Goal: Find specific page/section: Find specific page/section

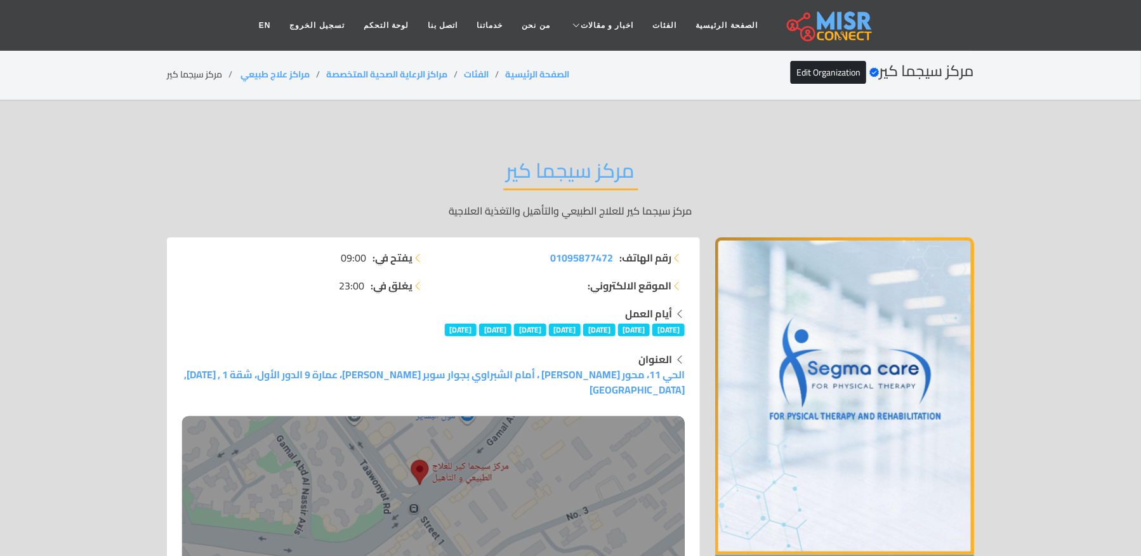
click at [204, 71] on li "مركز سيجما كير" at bounding box center [203, 74] width 72 height 13
copy main "مركز سيجما كير"
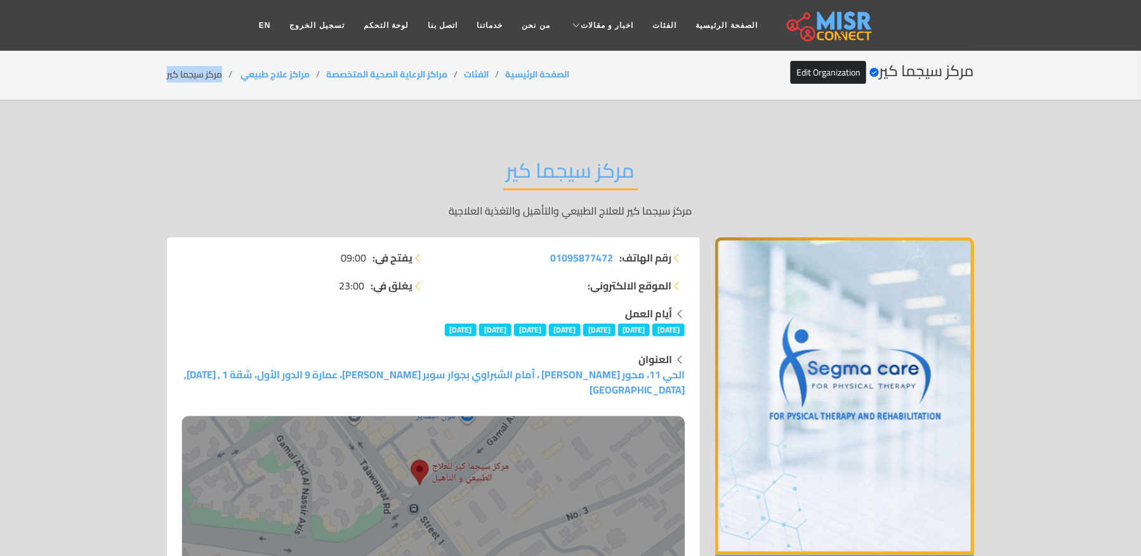
copy main "مركز سيجما كير"
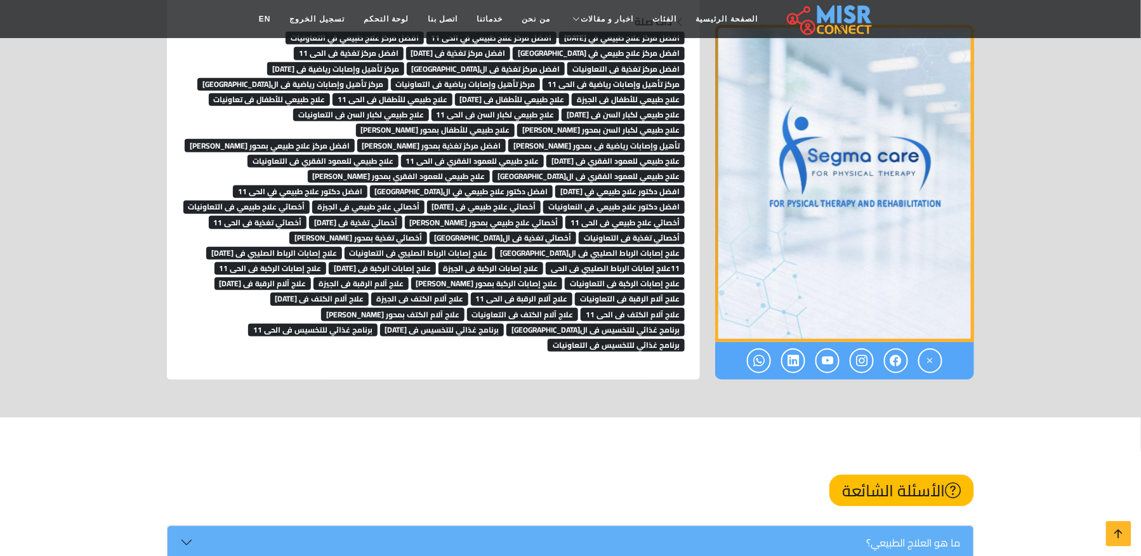
scroll to position [10559, 0]
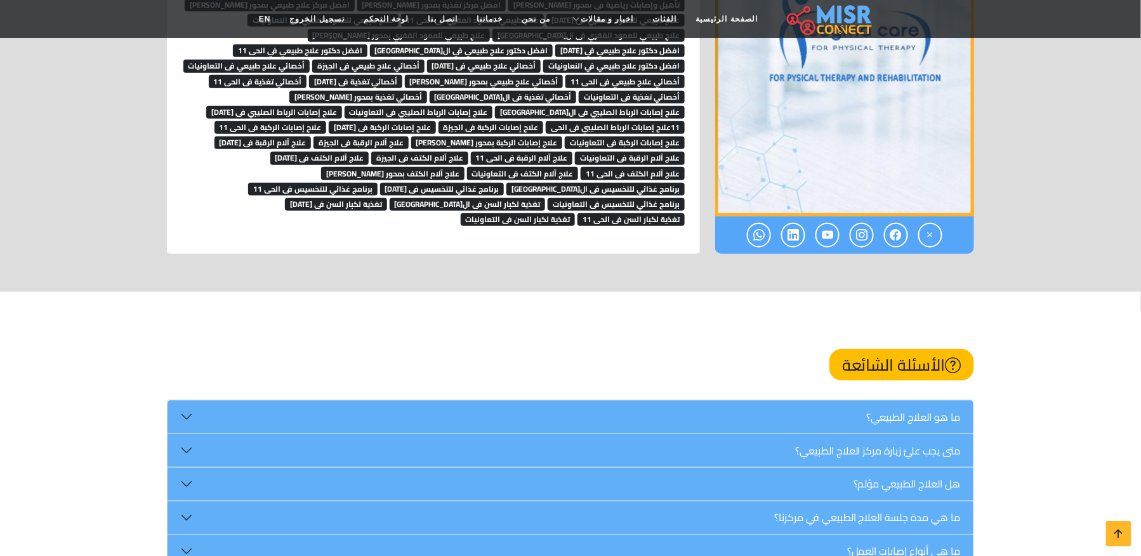
scroll to position [10536, 0]
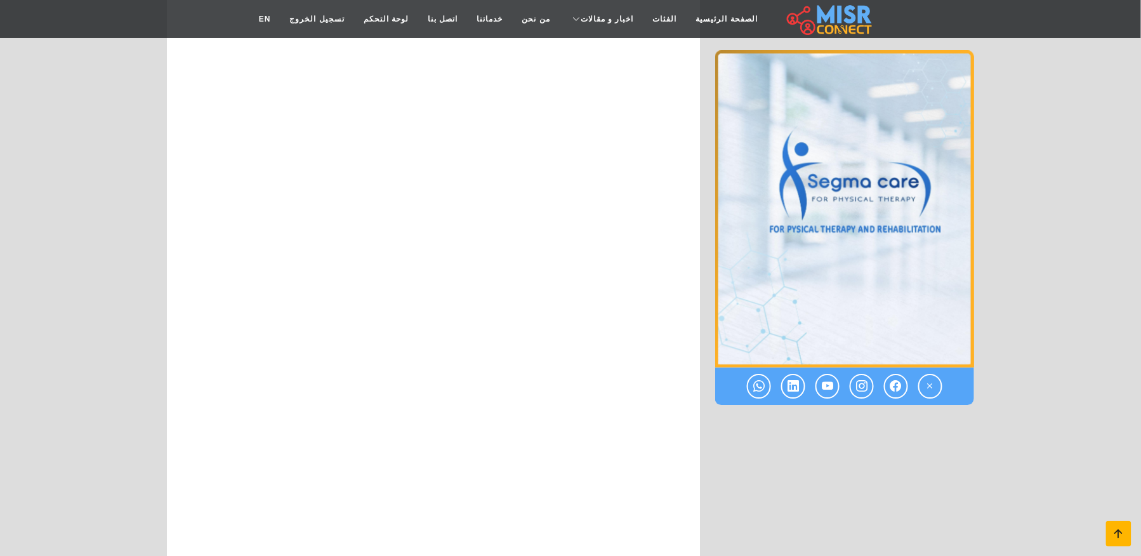
click at [1121, 533] on icon at bounding box center [1119, 534] width 18 height 18
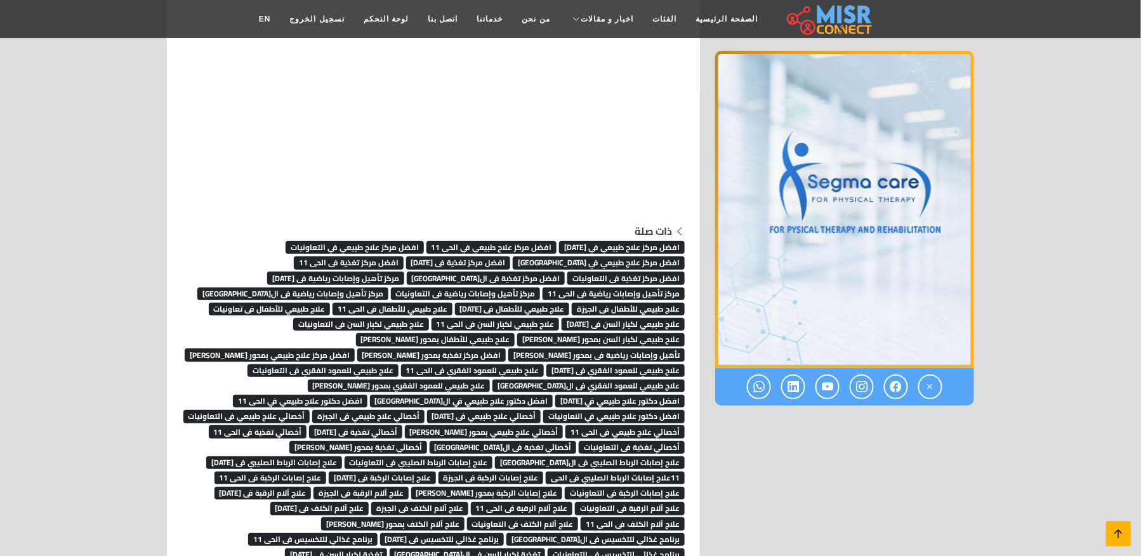
click at [1121, 533] on icon at bounding box center [1119, 534] width 18 height 18
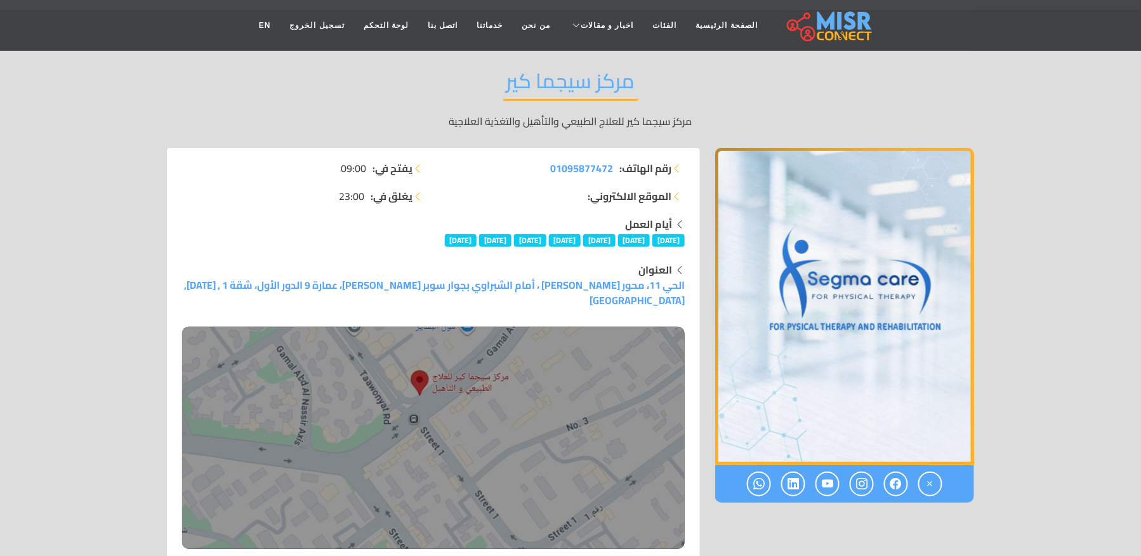
scroll to position [0, 0]
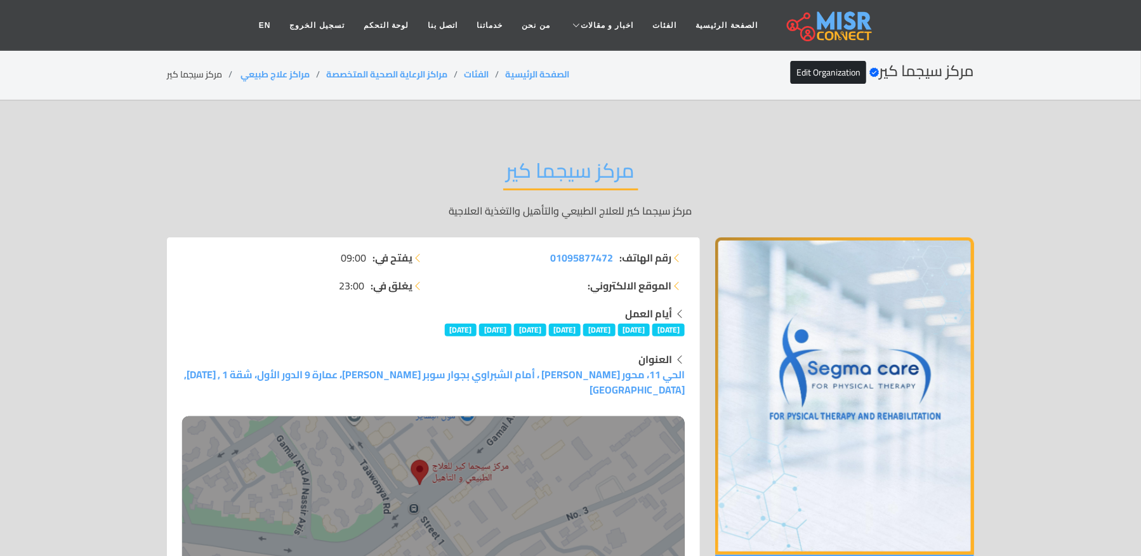
click at [194, 74] on li "مركز سيجما كير" at bounding box center [203, 74] width 72 height 13
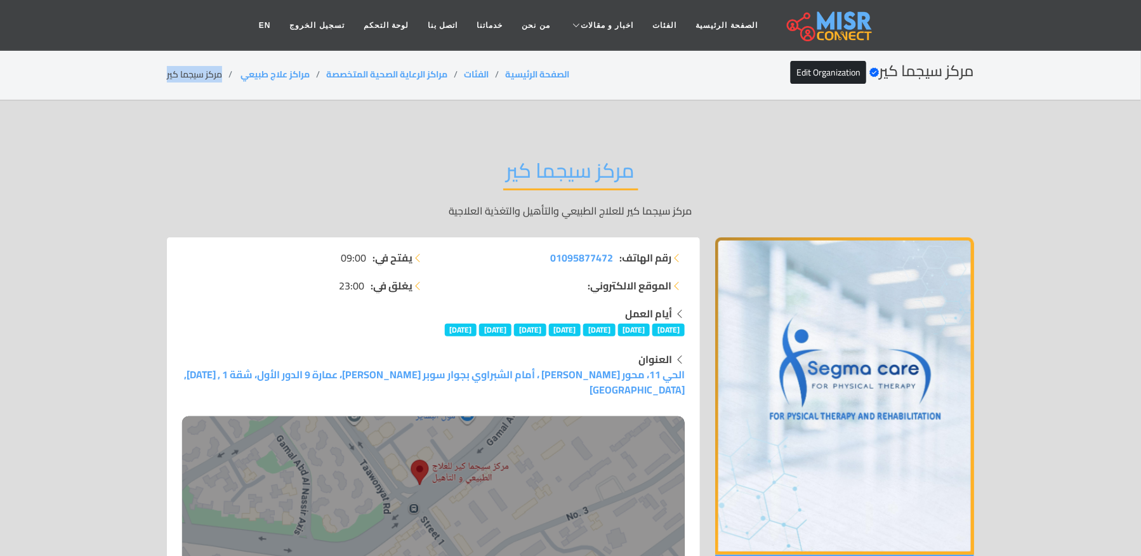
click at [194, 74] on li "مركز سيجما كير" at bounding box center [203, 74] width 72 height 13
copy main "مركز سيجما كير"
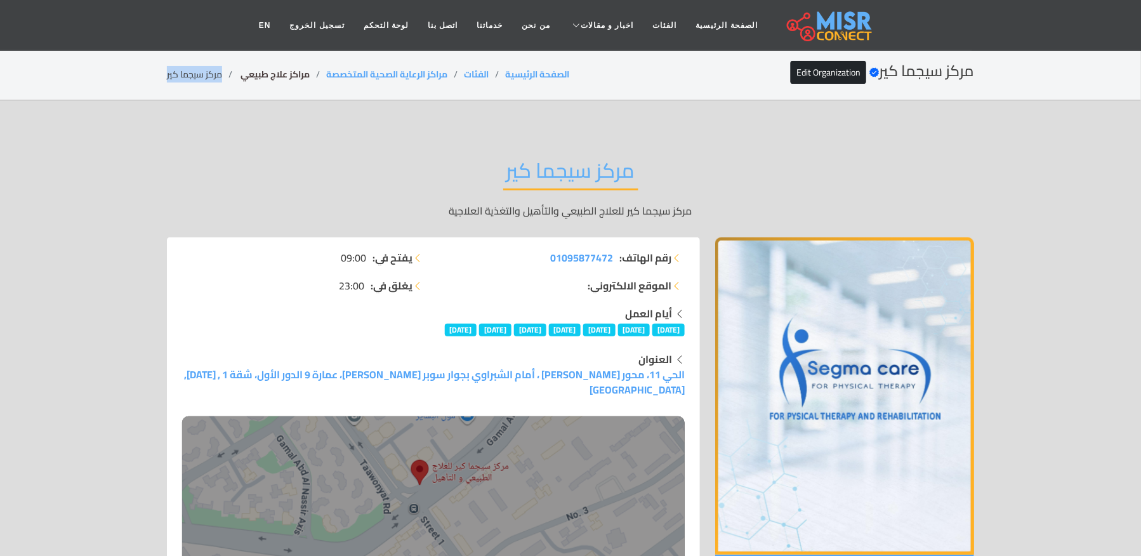
copy main "مركز سيجما كير"
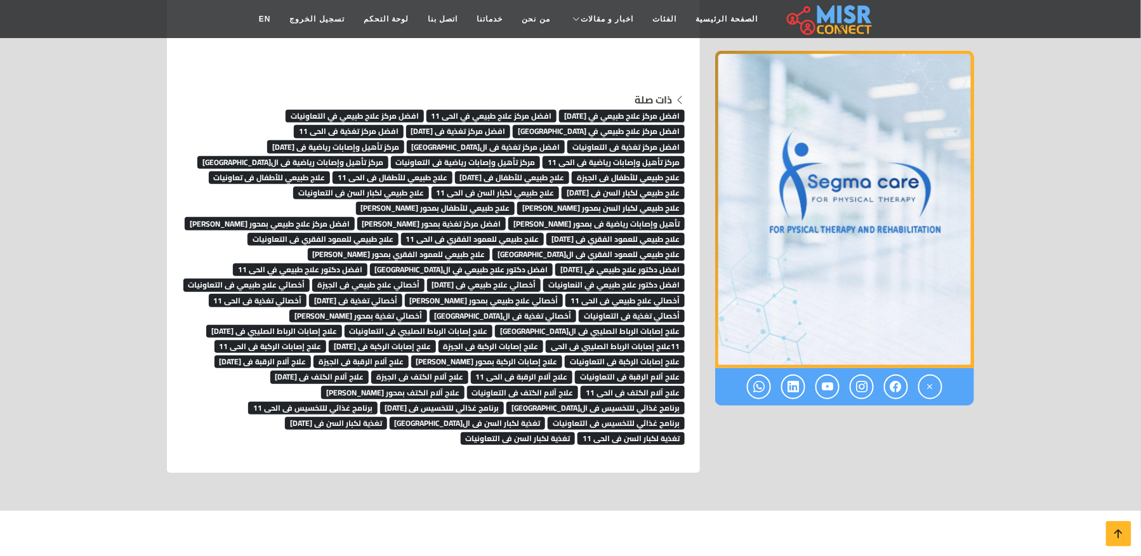
scroll to position [10476, 0]
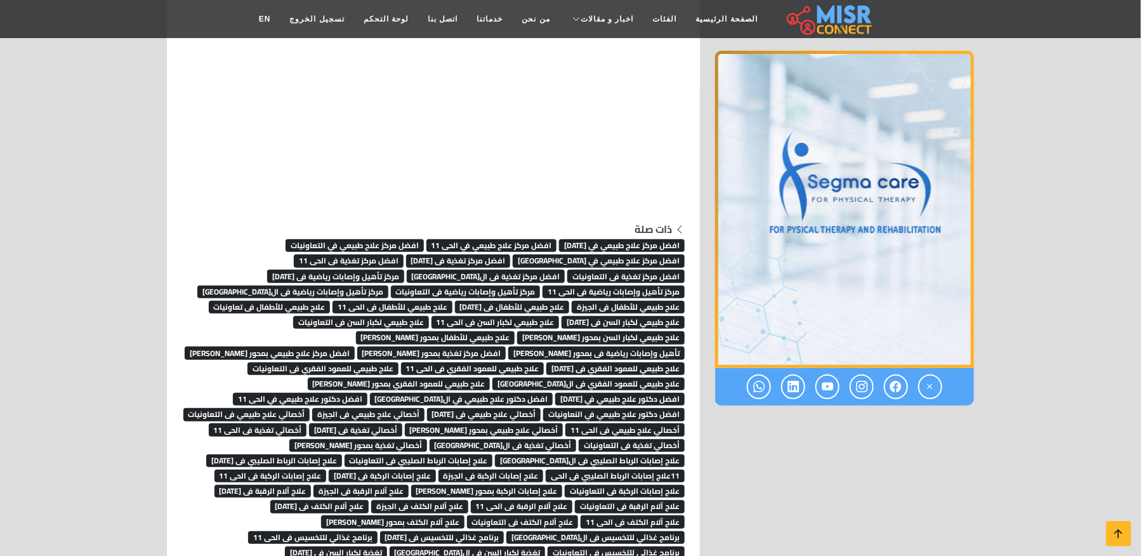
scroll to position [10307, 0]
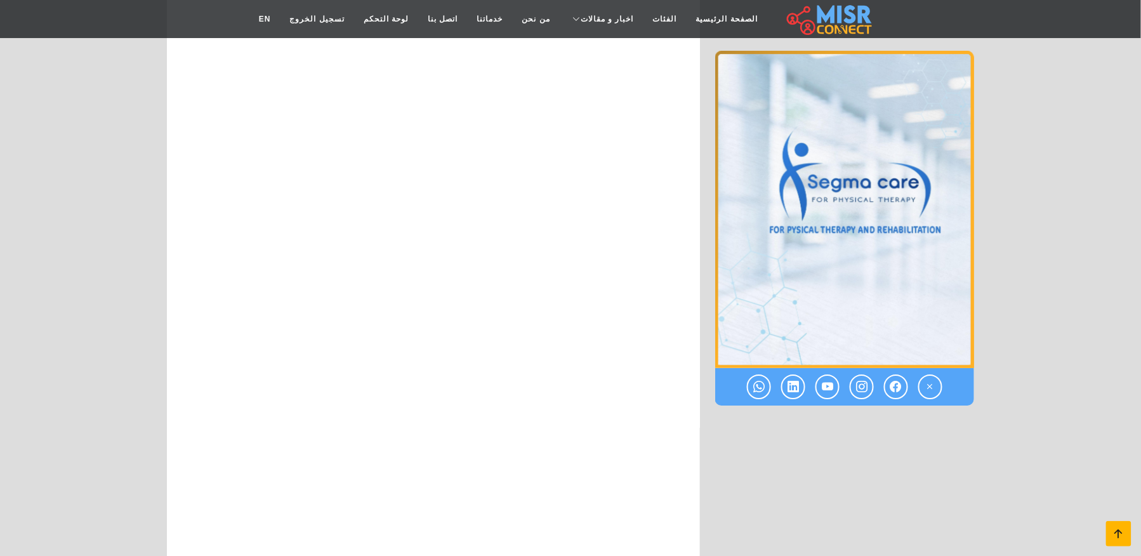
click at [1120, 529] on icon at bounding box center [1119, 534] width 18 height 18
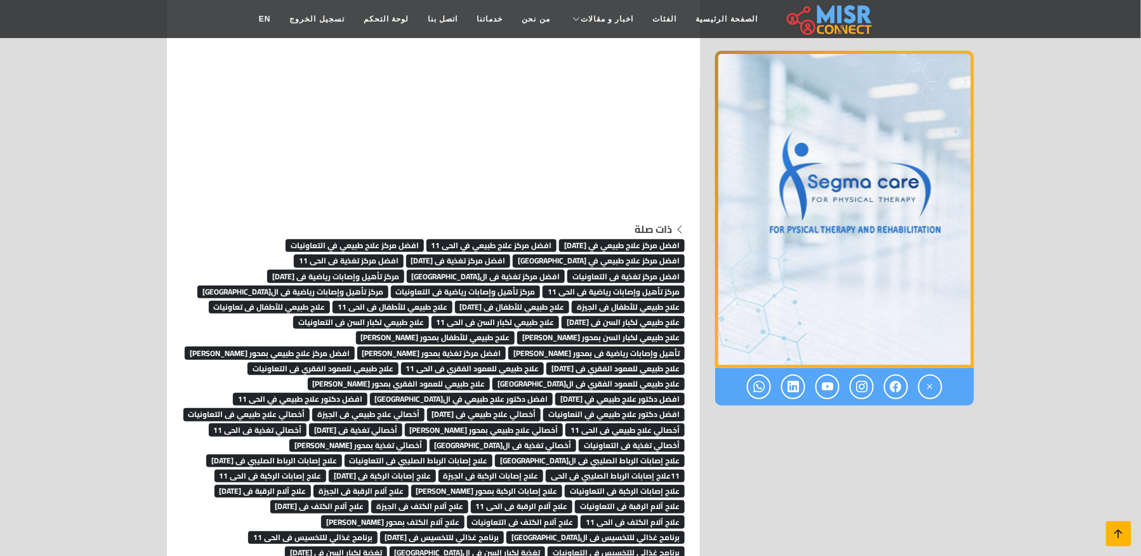
click at [1120, 529] on icon at bounding box center [1119, 534] width 18 height 18
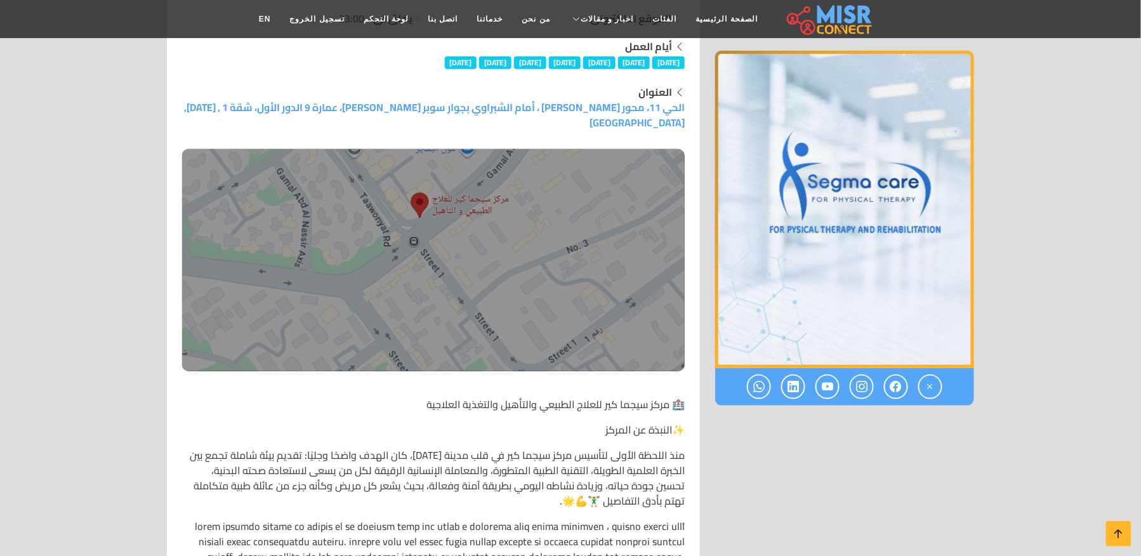
scroll to position [0, 0]
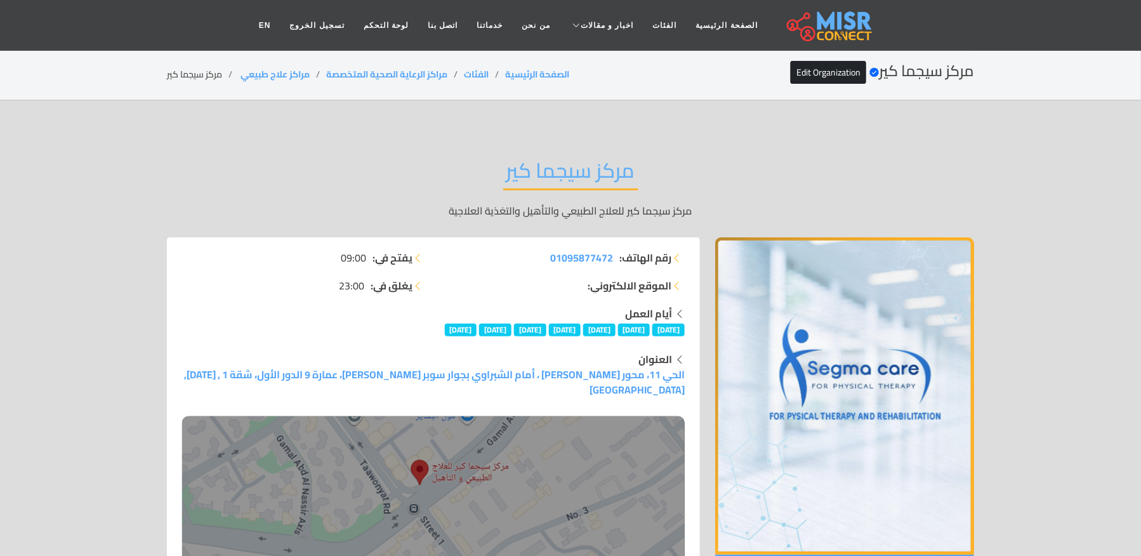
click at [187, 74] on li "مركز سيجما كير" at bounding box center [203, 74] width 72 height 13
copy main "مركز سيجما كير"
copy link "مراكز علاج طبيعي"
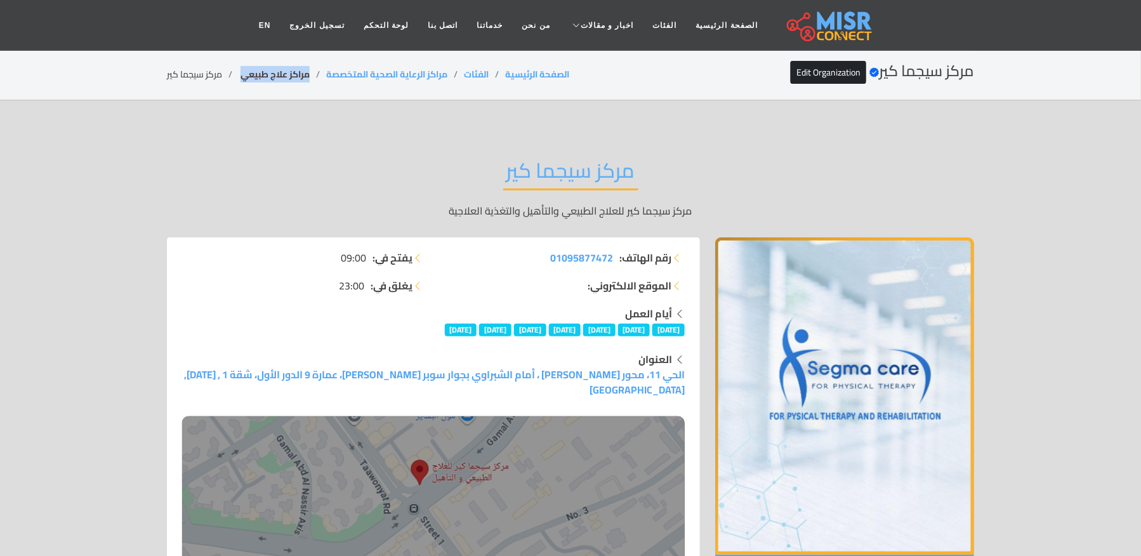
drag, startPoint x: 310, startPoint y: 72, endPoint x: 240, endPoint y: 74, distance: 69.8
click at [240, 74] on li "مراكز علاج طبيعي ‎" at bounding box center [283, 74] width 88 height 13
